Goal: Transaction & Acquisition: Purchase product/service

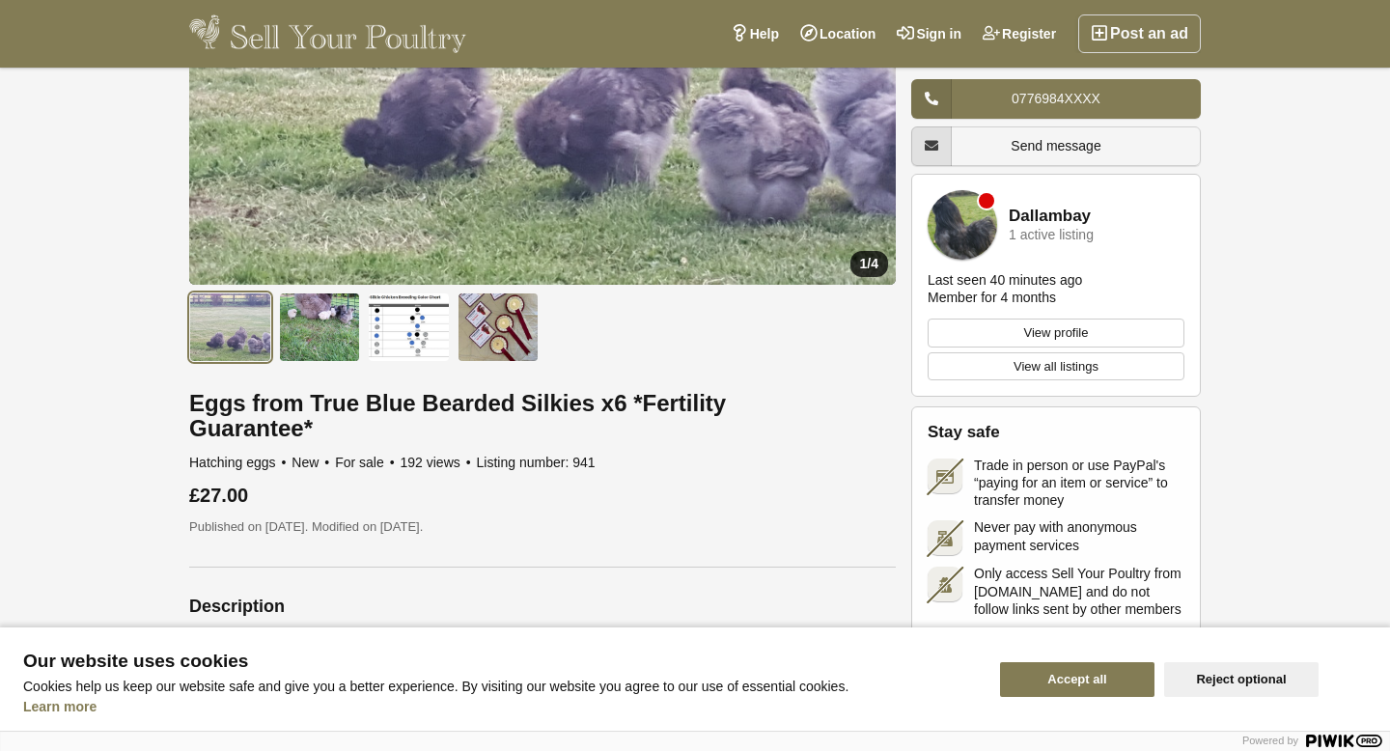
scroll to position [260, 0]
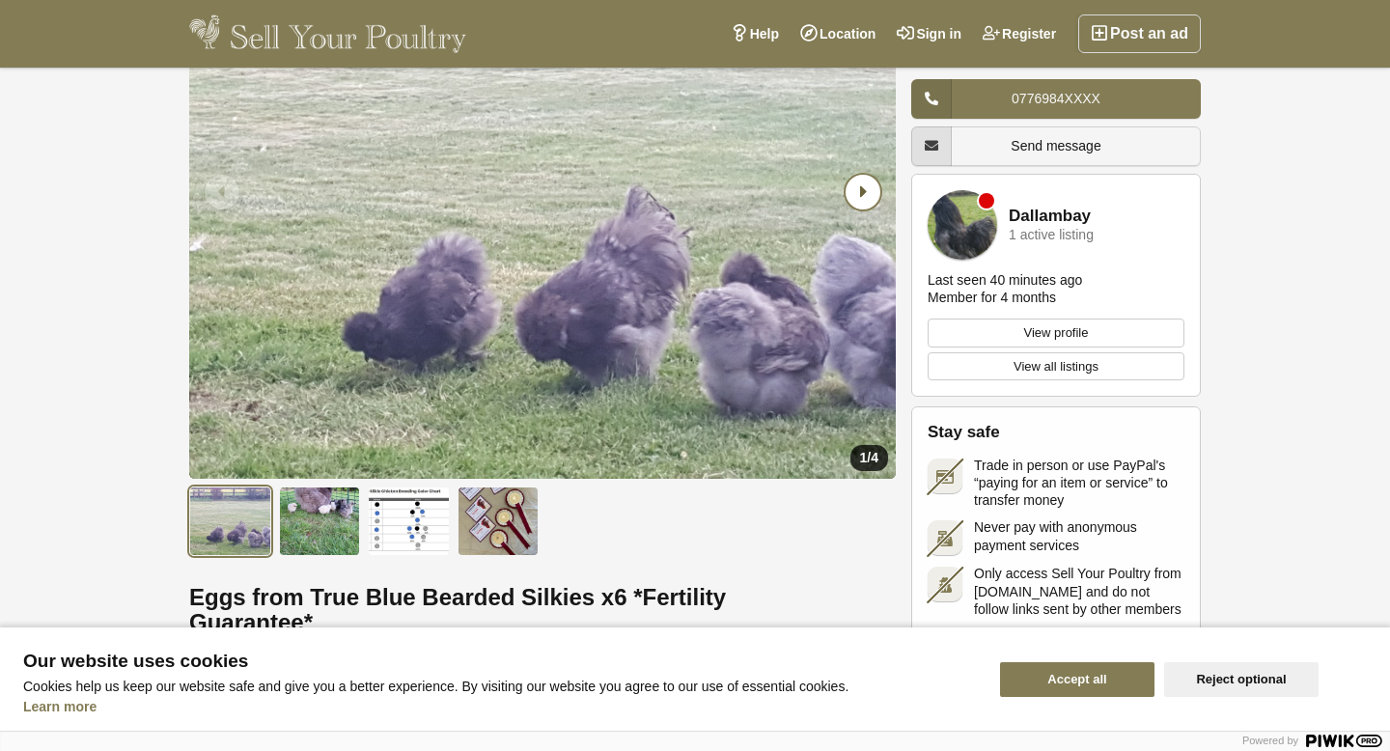
click at [862, 175] on icon "Next slide" at bounding box center [863, 192] width 35 height 35
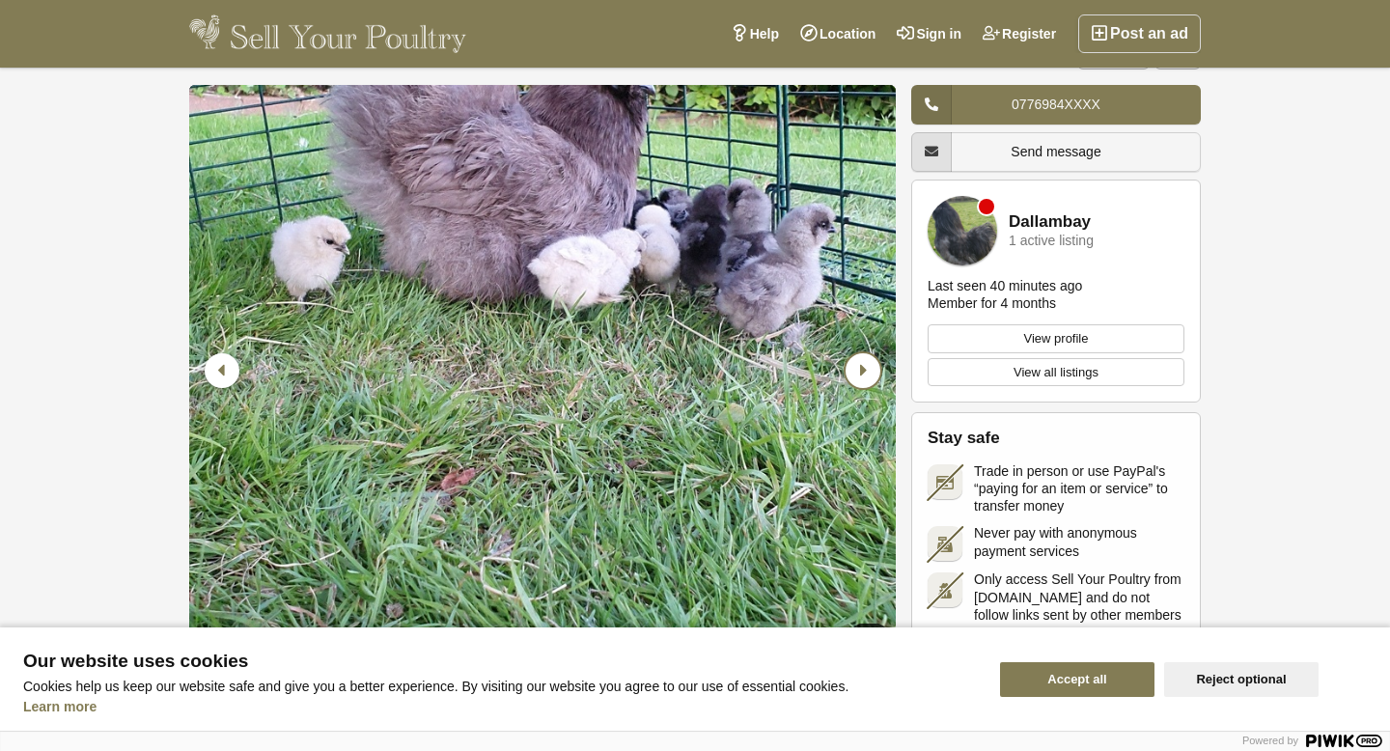
scroll to position [0, 0]
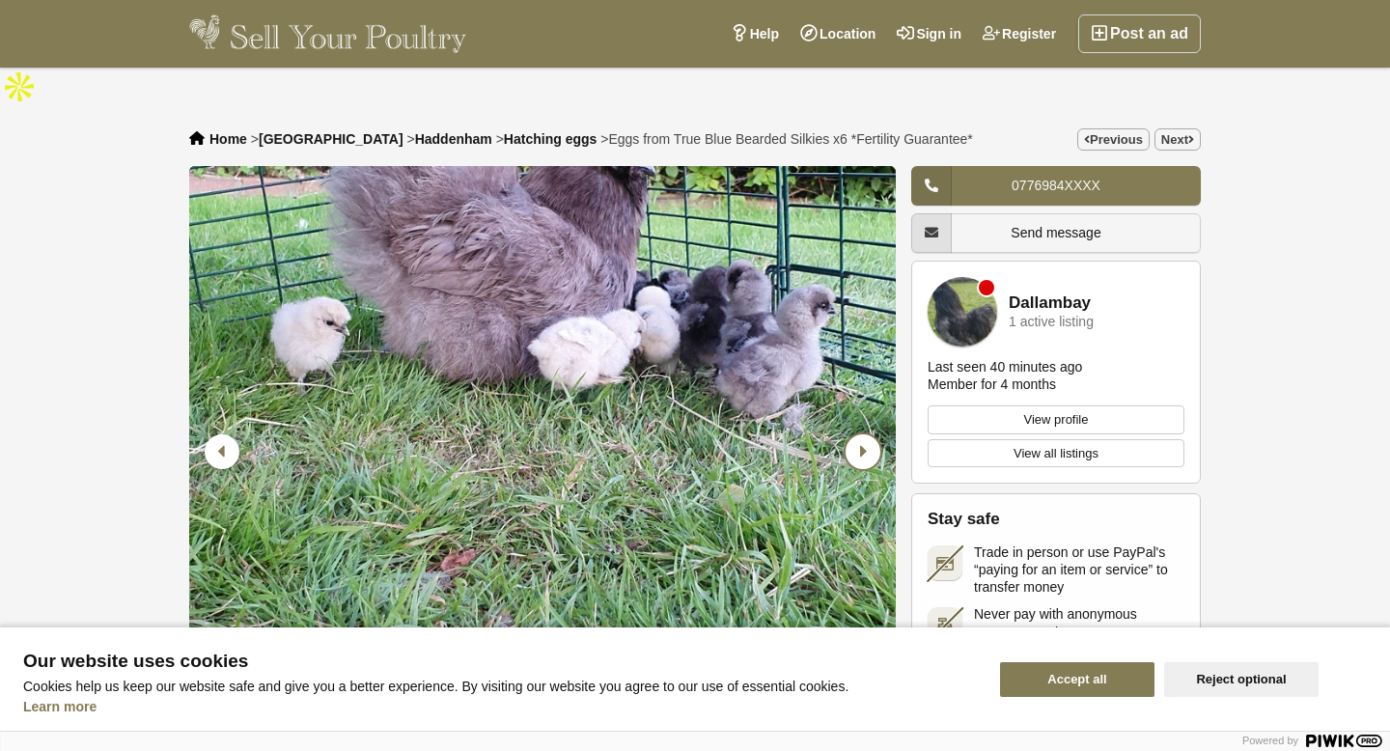
click at [738, 286] on img "2 / 4" at bounding box center [542, 452] width 707 height 572
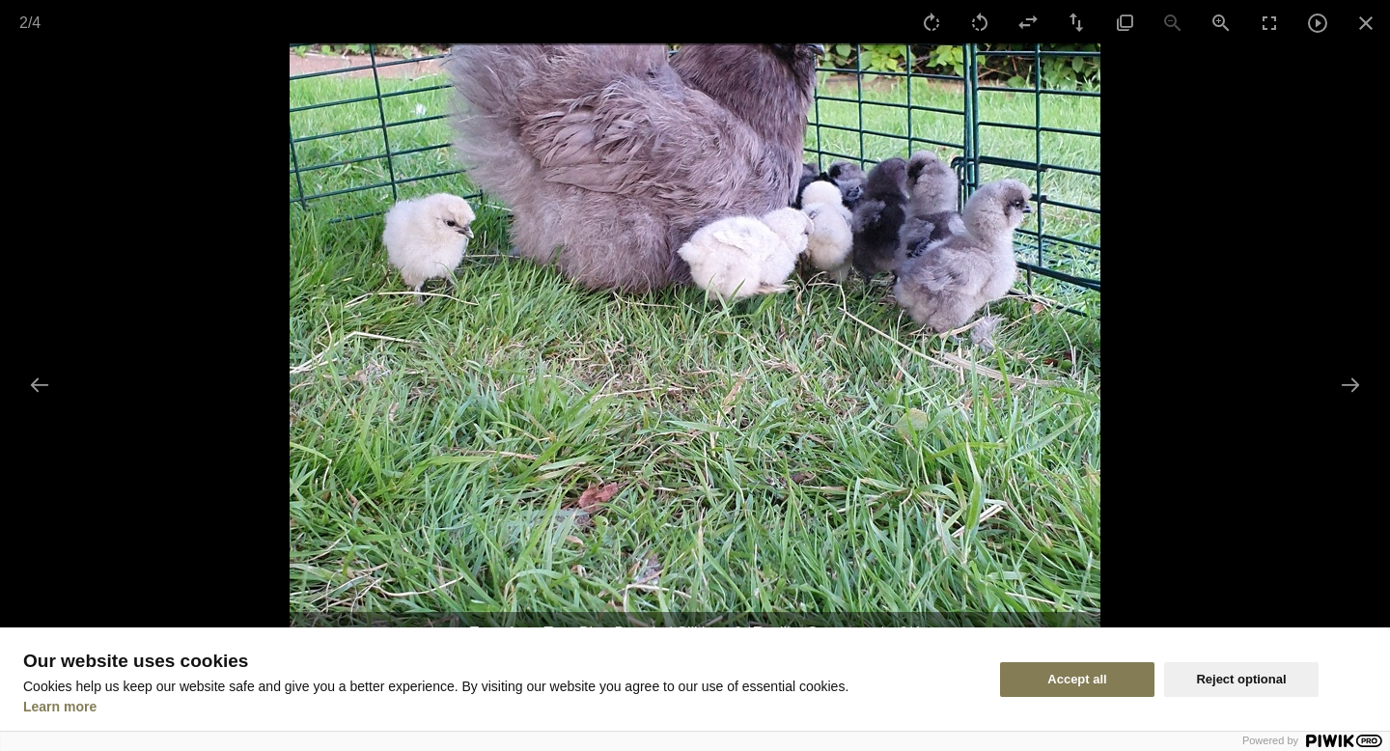
drag, startPoint x: 749, startPoint y: 277, endPoint x: 740, endPoint y: 458, distance: 180.7
click at [741, 460] on img at bounding box center [695, 371] width 811 height 656
click at [1359, 381] on button "Next slide" at bounding box center [1350, 385] width 41 height 38
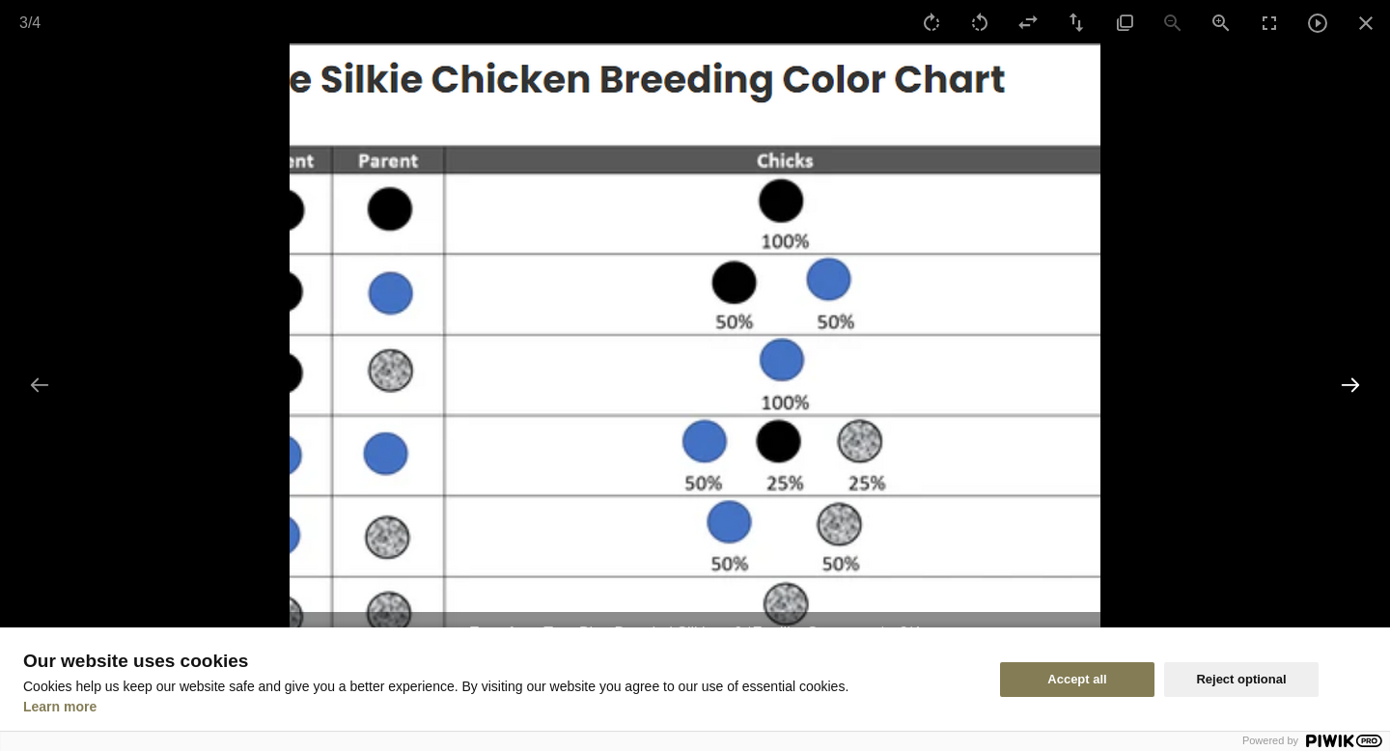
click at [1357, 379] on button "Next slide" at bounding box center [1350, 385] width 41 height 38
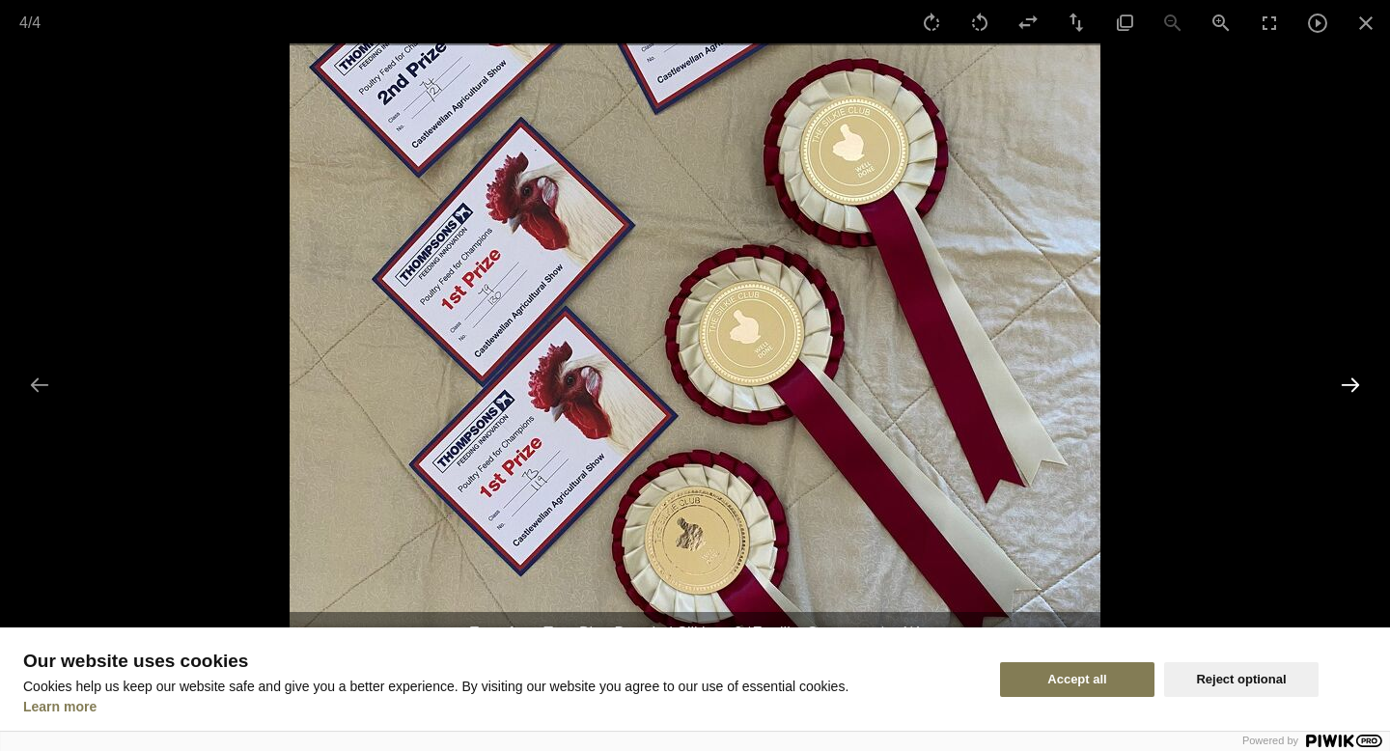
click at [1357, 379] on button "Next slide" at bounding box center [1350, 385] width 41 height 38
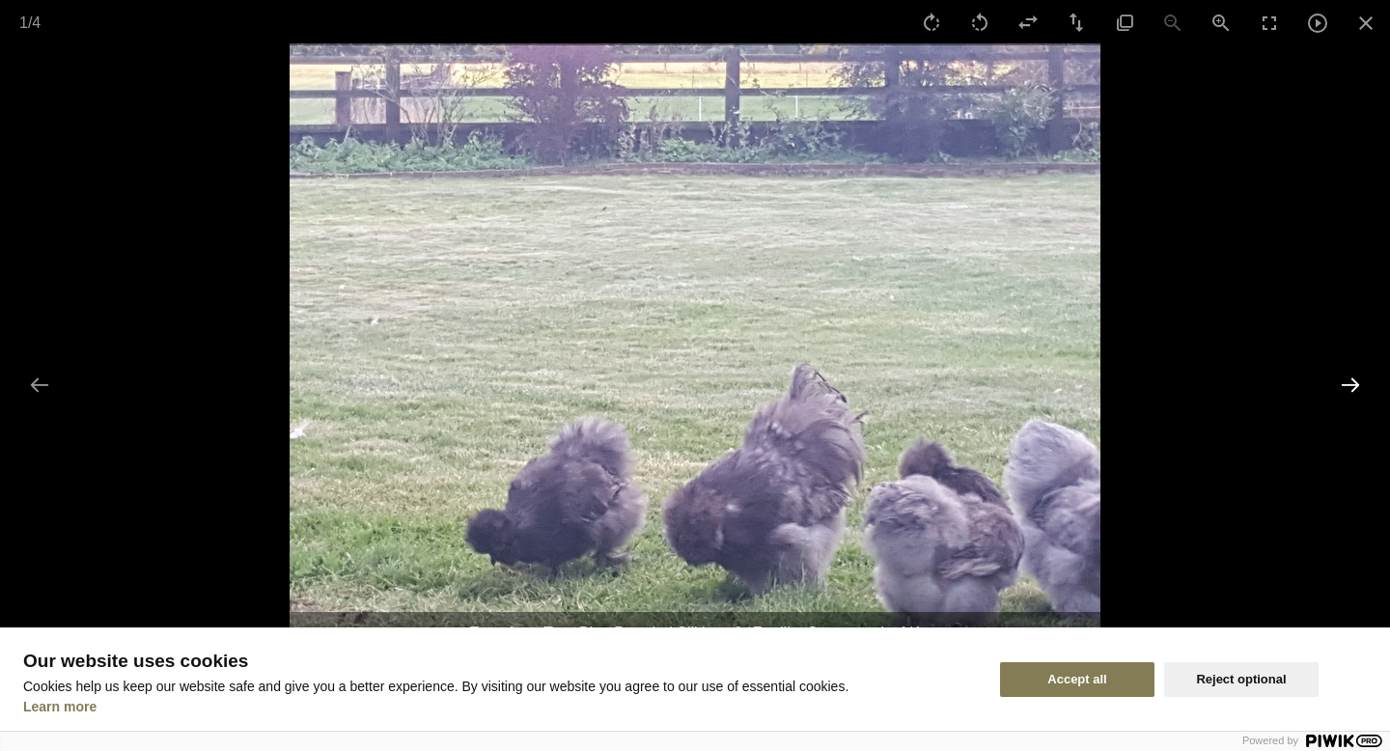
click at [1355, 387] on button "Next slide" at bounding box center [1350, 385] width 41 height 38
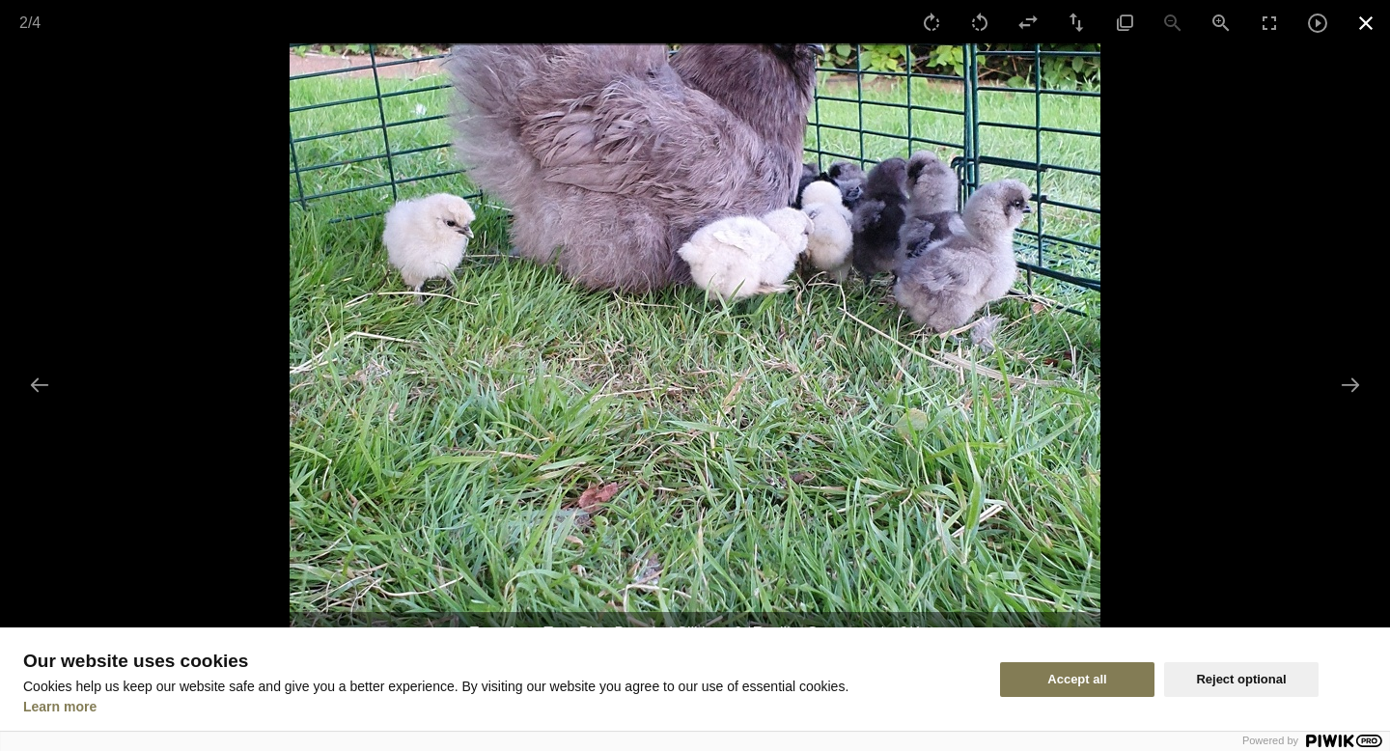
click at [1370, 19] on button "Close gallery" at bounding box center [1366, 22] width 48 height 45
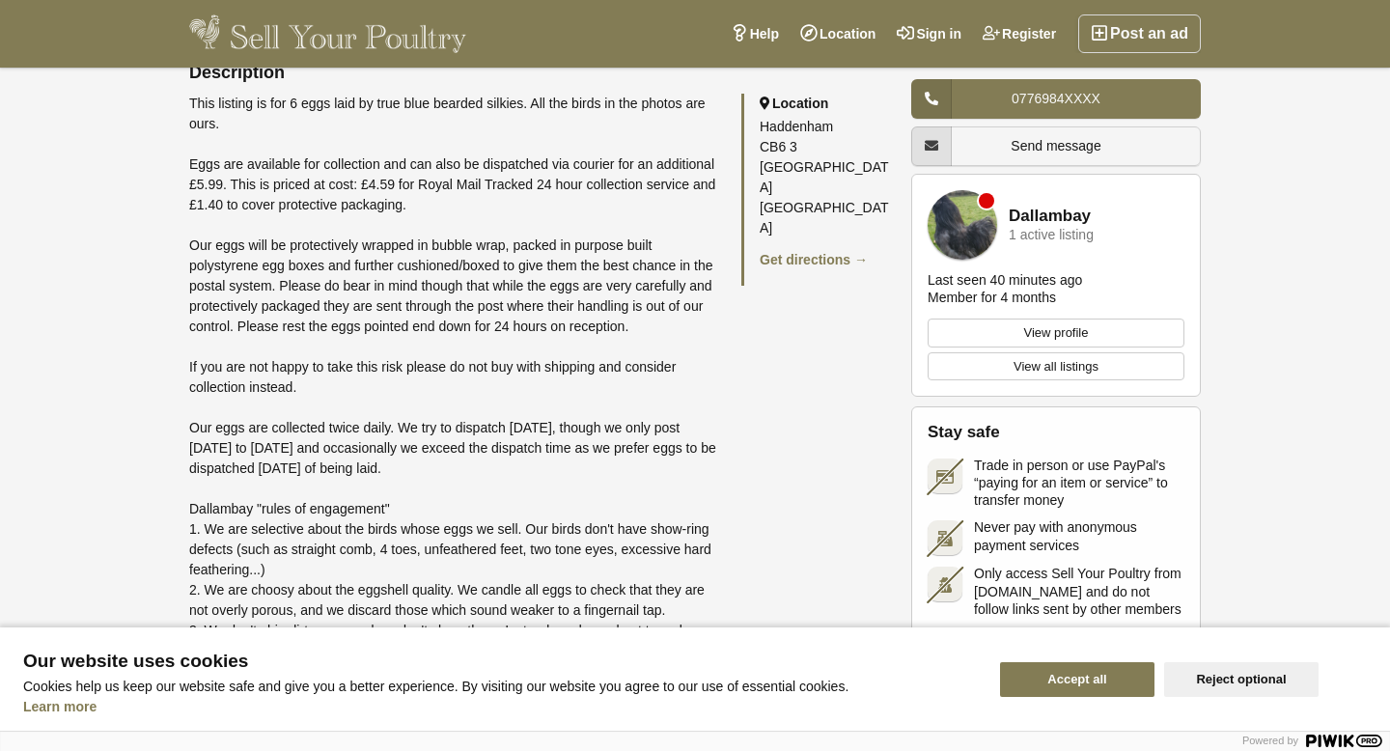
scroll to position [1011, 0]
